Goal: Task Accomplishment & Management: Use online tool/utility

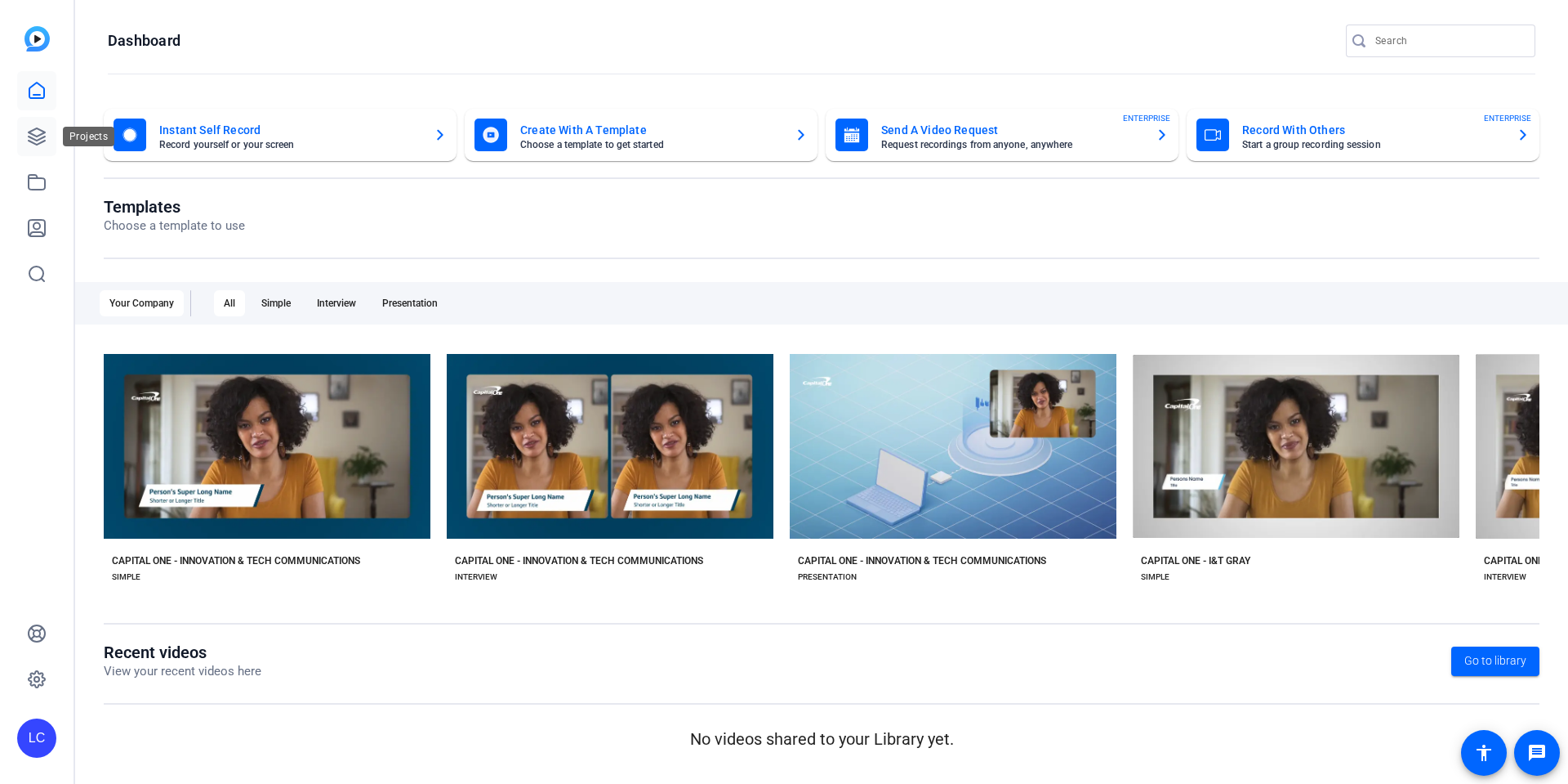
click at [36, 139] on icon at bounding box center [37, 136] width 16 height 16
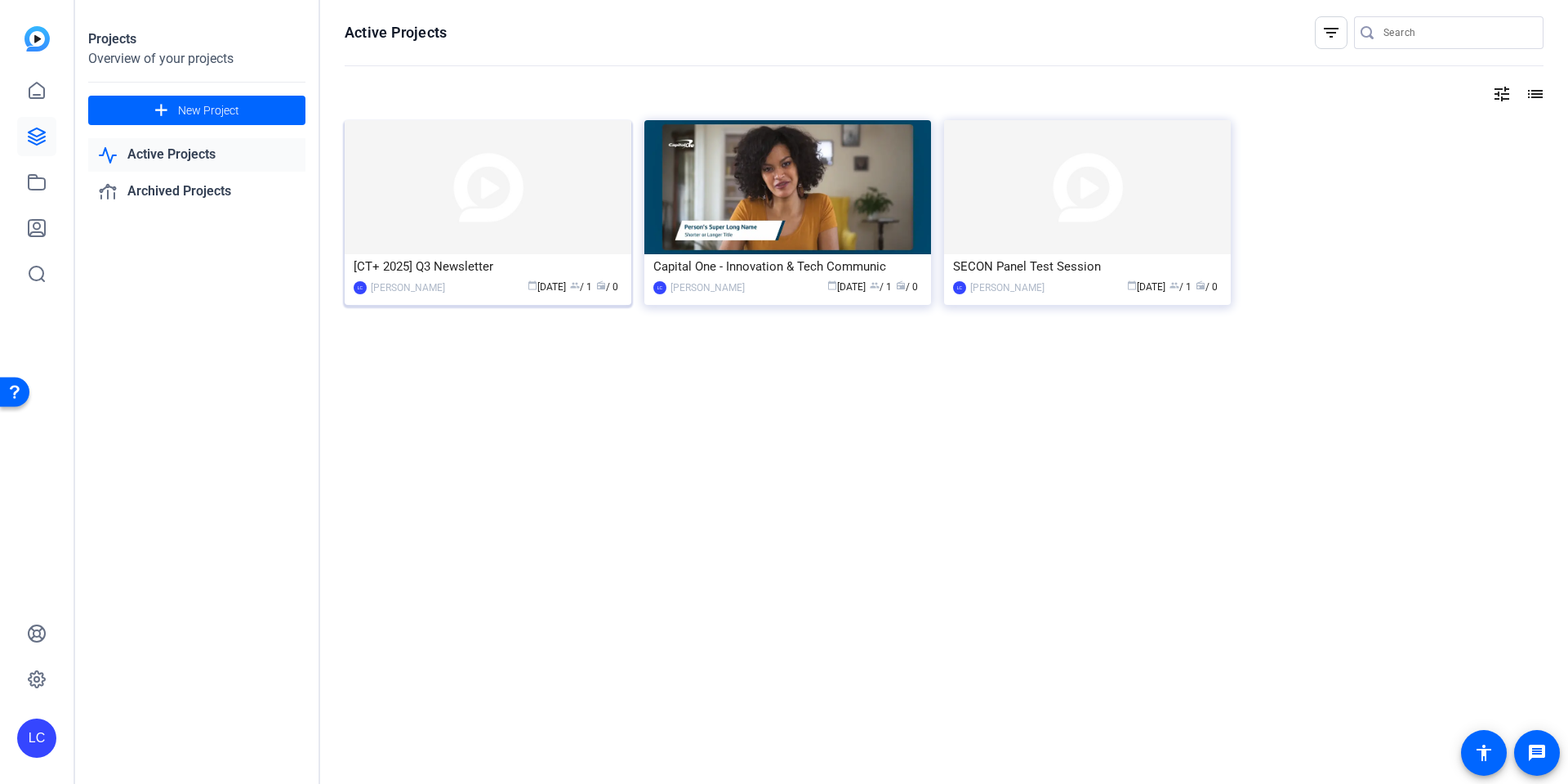
click at [575, 267] on div "[CT+ 2025] Q3 Newsletter" at bounding box center [487, 266] width 268 height 25
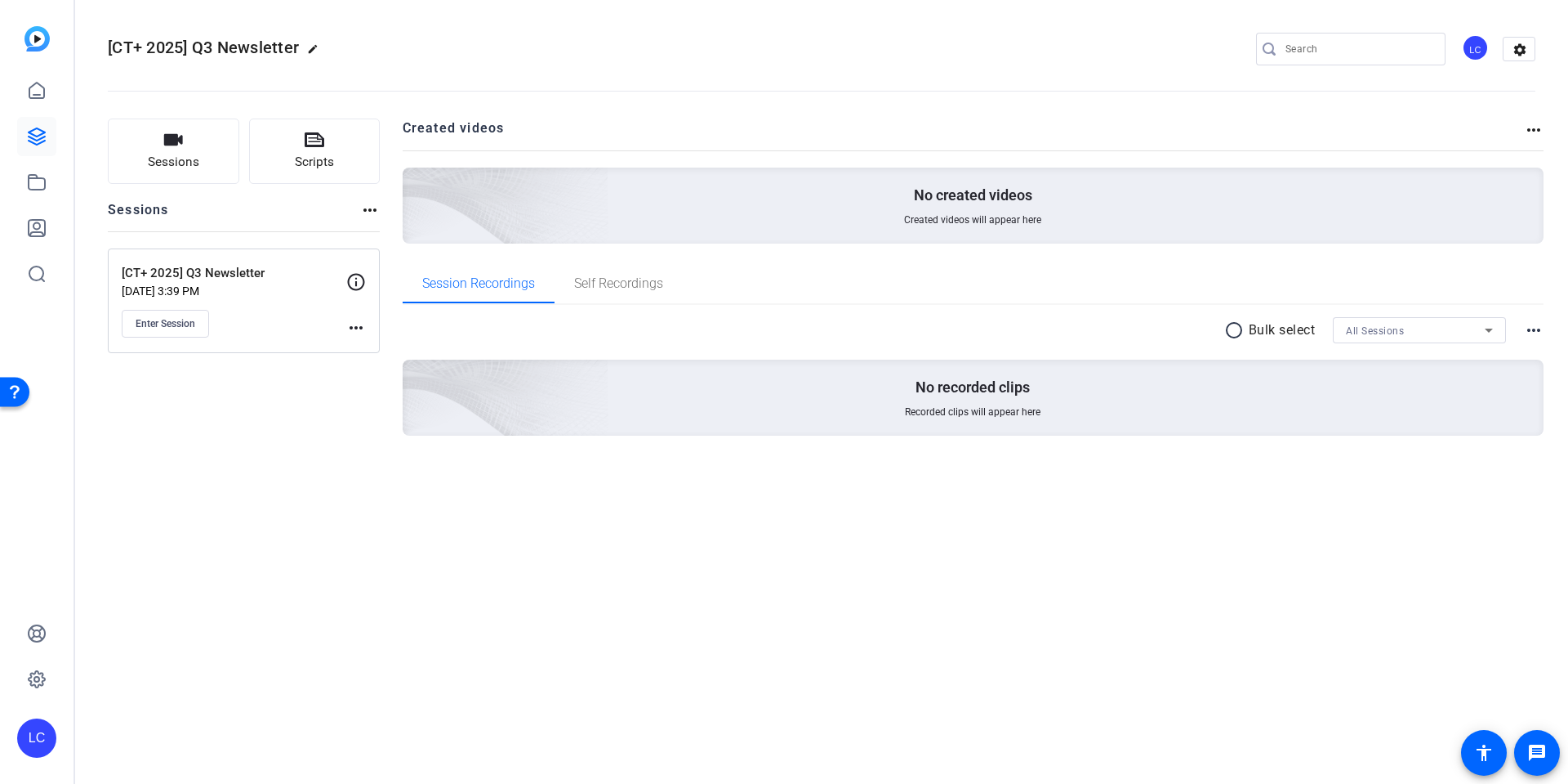
click at [355, 326] on mat-icon "more_horiz" at bounding box center [357, 328] width 20 height 20
click at [379, 353] on span "Edit Session" at bounding box center [396, 352] width 74 height 20
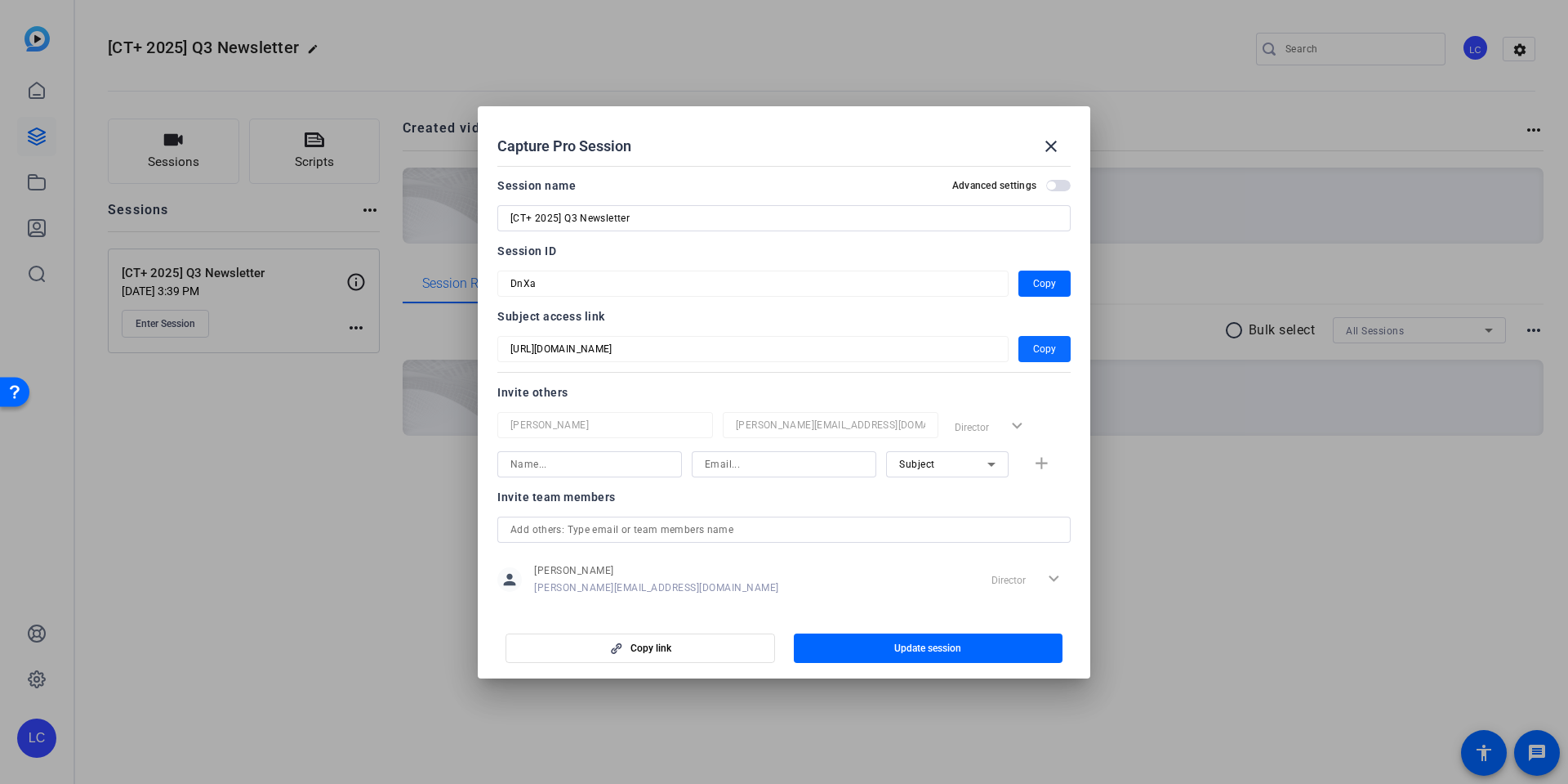
click at [1055, 351] on span "Copy" at bounding box center [1044, 349] width 23 height 20
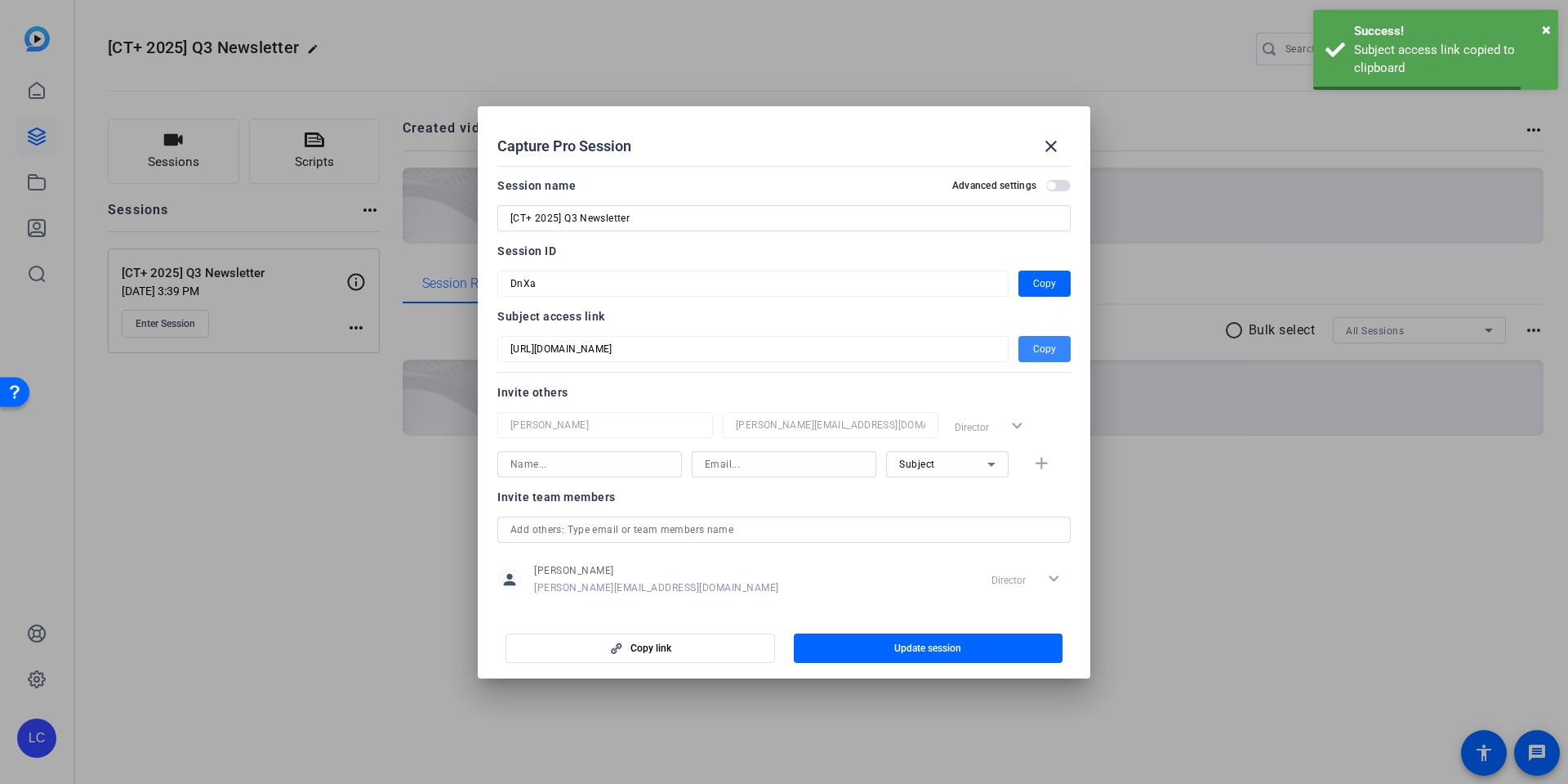
click at [1055, 351] on span "Copy" at bounding box center [1044, 349] width 23 height 20
